Goal: Task Accomplishment & Management: Use online tool/utility

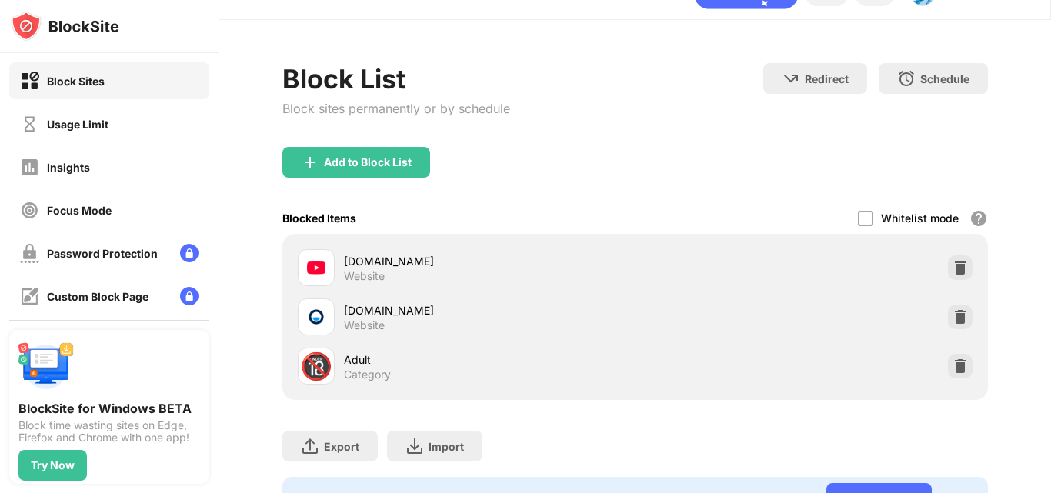
scroll to position [163, 0]
